Goal: Find specific page/section: Find specific page/section

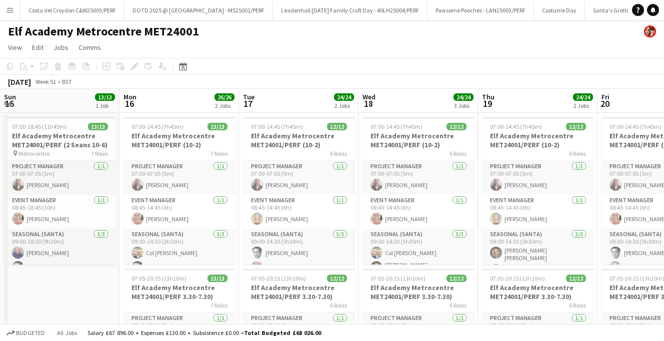
click at [11, 9] on app-icon "Menu" at bounding box center [10, 10] width 8 height 8
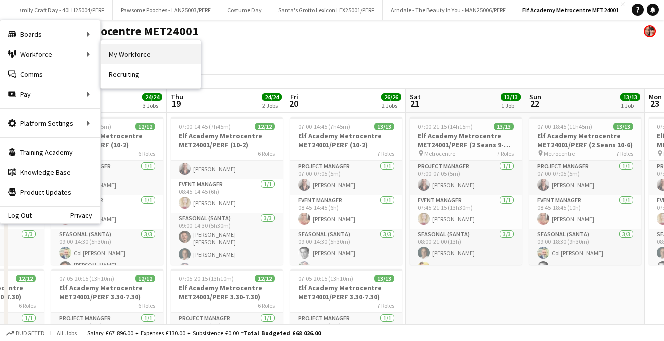
click at [101, 56] on link "My Workforce" at bounding box center [151, 54] width 100 height 20
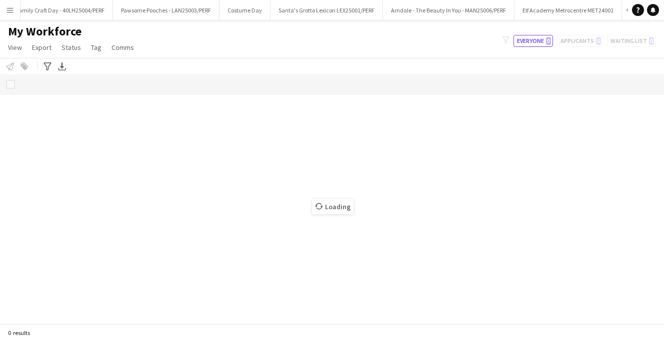
scroll to position [0, 312]
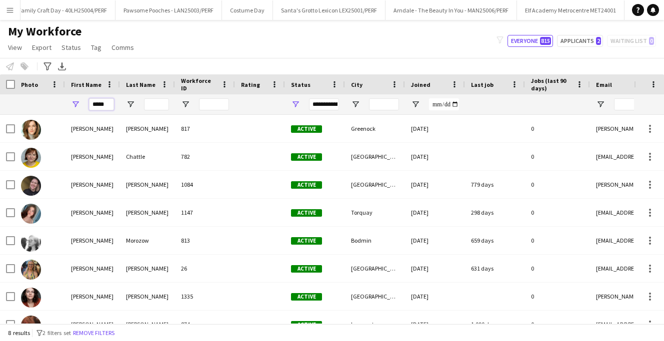
drag, startPoint x: 107, startPoint y: 104, endPoint x: 68, endPoint y: 104, distance: 39.0
click at [68, 104] on div "*****" at bounding box center [92, 104] width 55 height 20
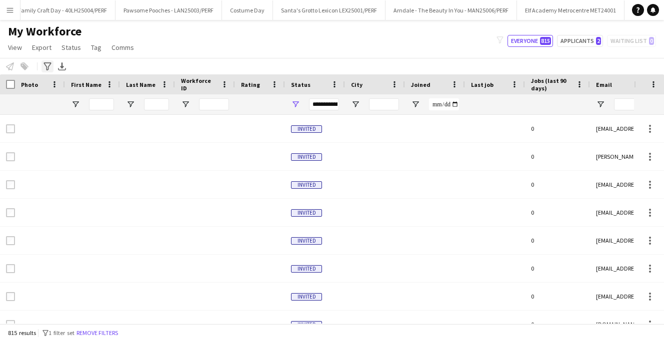
click at [48, 69] on icon "Advanced filters" at bounding box center [47, 66] width 8 height 8
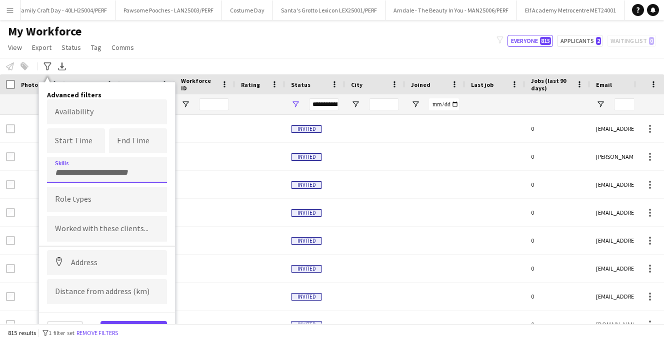
click at [95, 177] on div at bounding box center [107, 169] width 120 height 25
type input "***"
click at [107, 196] on div "Performers (Magician)" at bounding box center [107, 198] width 120 height 24
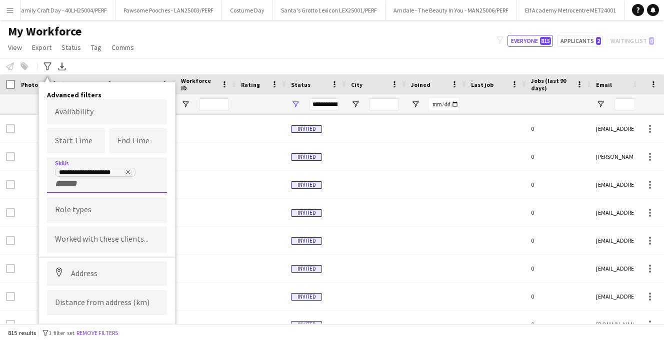
scroll to position [18, 0]
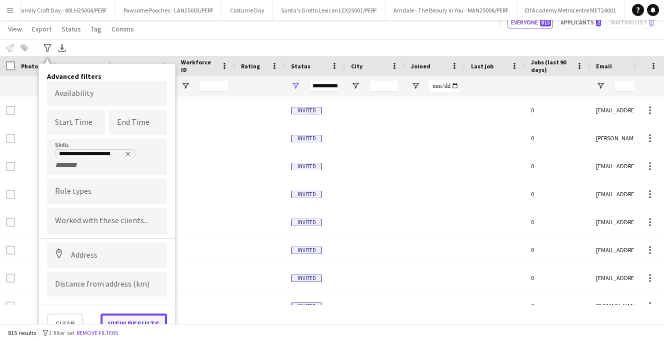
click at [131, 316] on button "View results" at bounding box center [133, 324] width 66 height 20
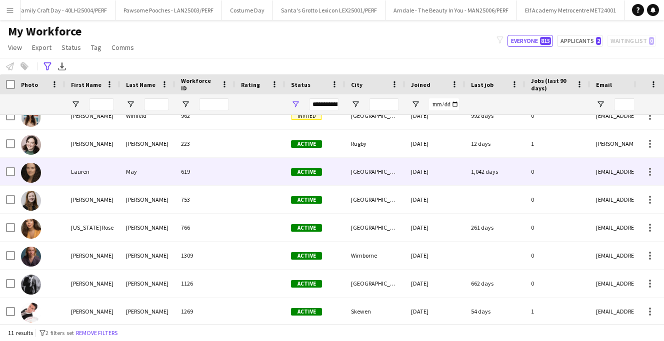
scroll to position [98, 0]
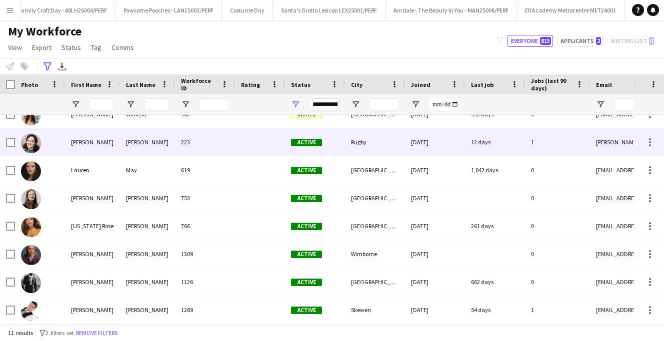
click at [219, 149] on div "223" at bounding box center [205, 141] width 60 height 27
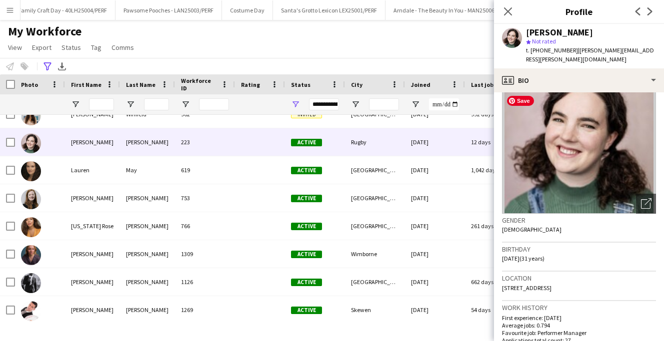
scroll to position [0, 0]
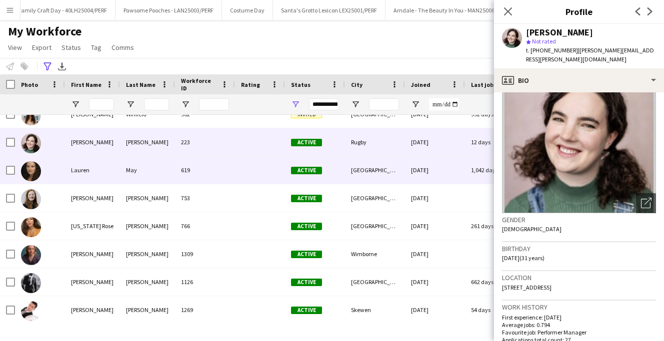
click at [159, 170] on div "May" at bounding box center [147, 169] width 55 height 27
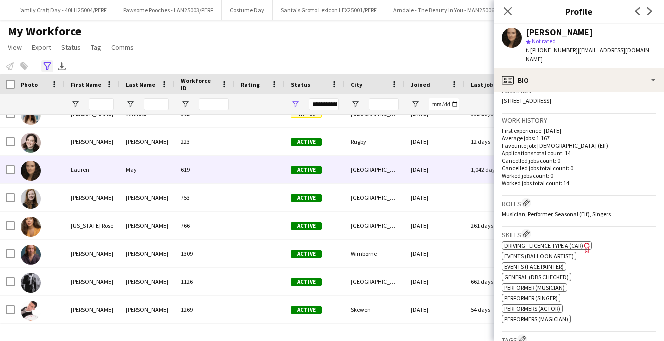
click at [44, 64] on icon "Advanced filters" at bounding box center [47, 66] width 8 height 8
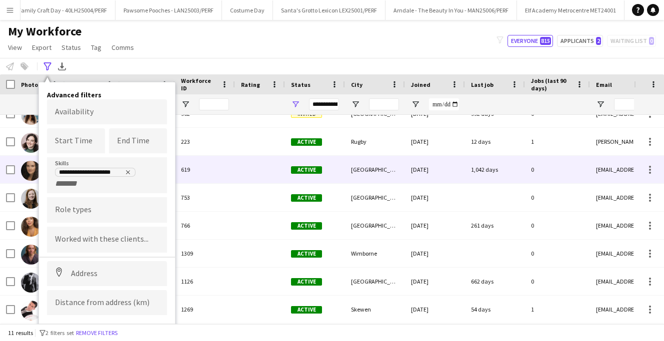
click at [273, 179] on div at bounding box center [260, 169] width 50 height 27
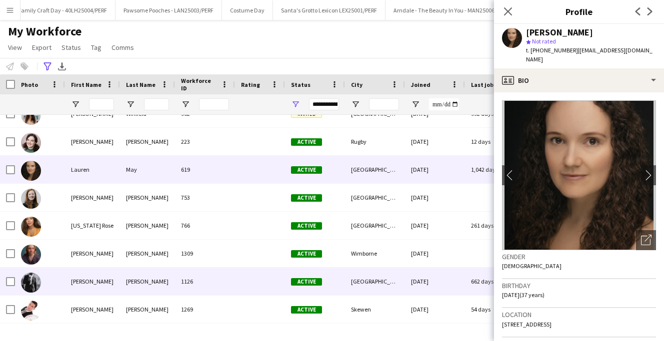
click at [117, 278] on div "[PERSON_NAME]" at bounding box center [92, 281] width 55 height 27
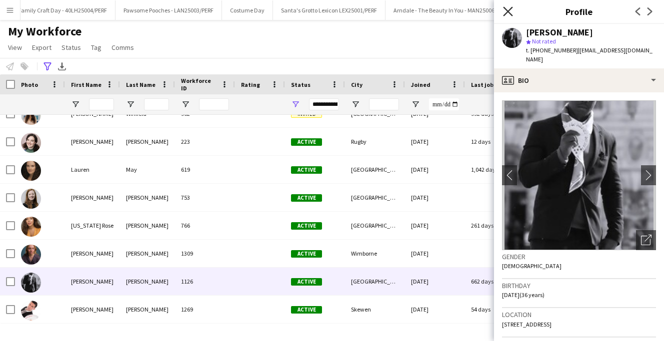
click at [506, 11] on icon "Close pop-in" at bounding box center [507, 10] width 9 height 9
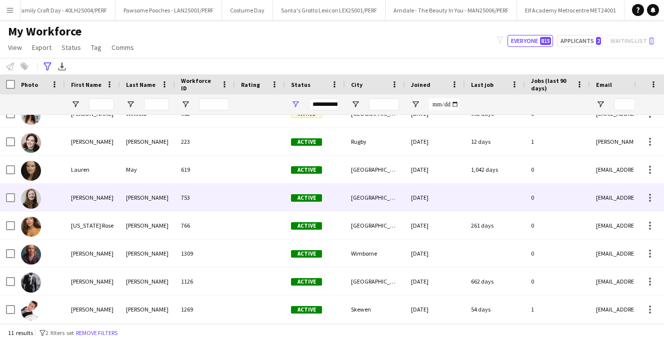
click at [116, 206] on div "[PERSON_NAME]" at bounding box center [92, 197] width 55 height 27
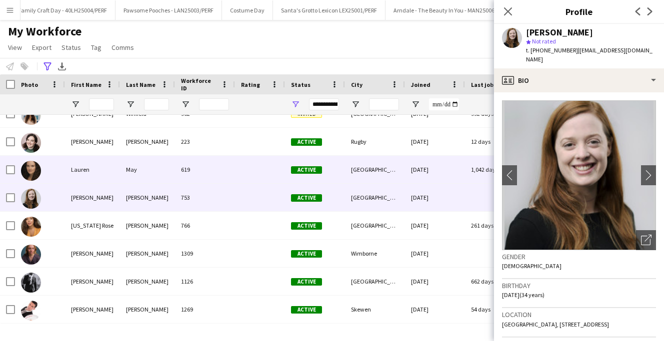
click at [88, 170] on div "Lauren" at bounding box center [92, 169] width 55 height 27
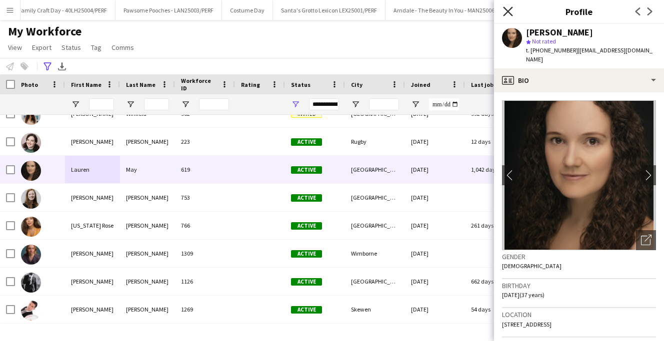
click at [507, 13] on icon "Close pop-in" at bounding box center [507, 10] width 9 height 9
